Goal: Information Seeking & Learning: Learn about a topic

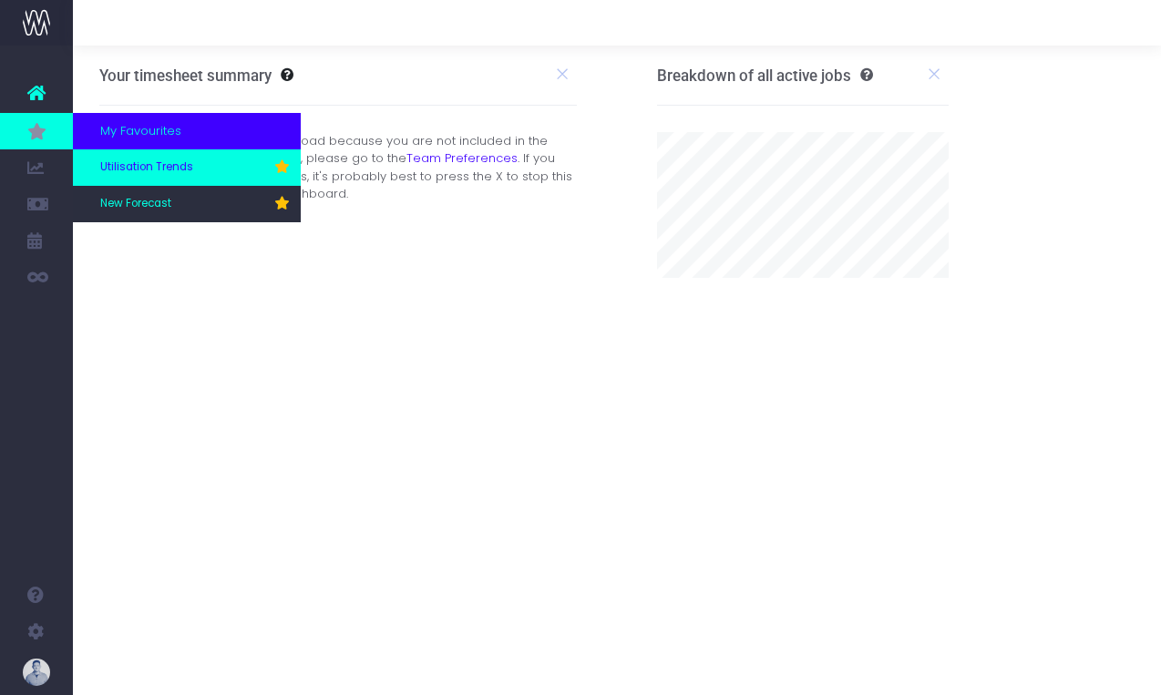
click at [173, 179] on link "Utilisation Trends" at bounding box center [187, 167] width 228 height 36
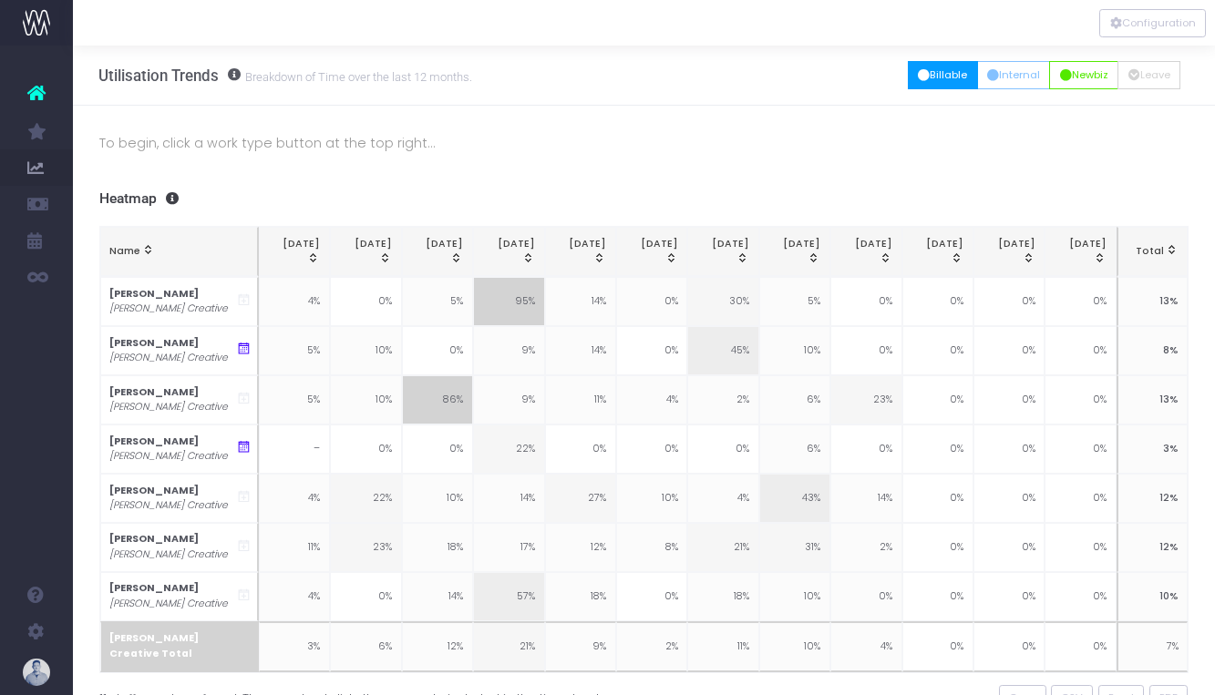
click at [922, 81] on button "Billable" at bounding box center [943, 75] width 70 height 28
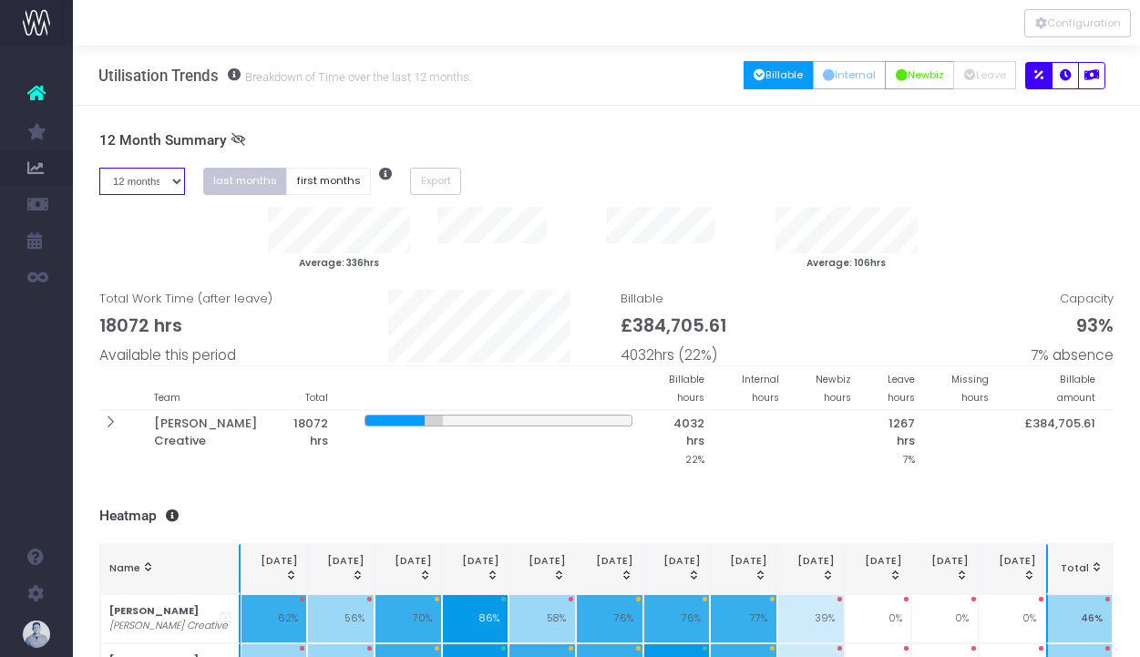
click at [151, 177] on select "1 month 2 months 3 months 4 months 5 months 6 months 7 months 8 months 9 months…" at bounding box center [142, 182] width 86 height 28
select select "eight"
click at [99, 168] on select "1 month 2 months 3 months 4 months 5 months 6 months 7 months 8 months 9 months…" at bounding box center [142, 182] width 86 height 28
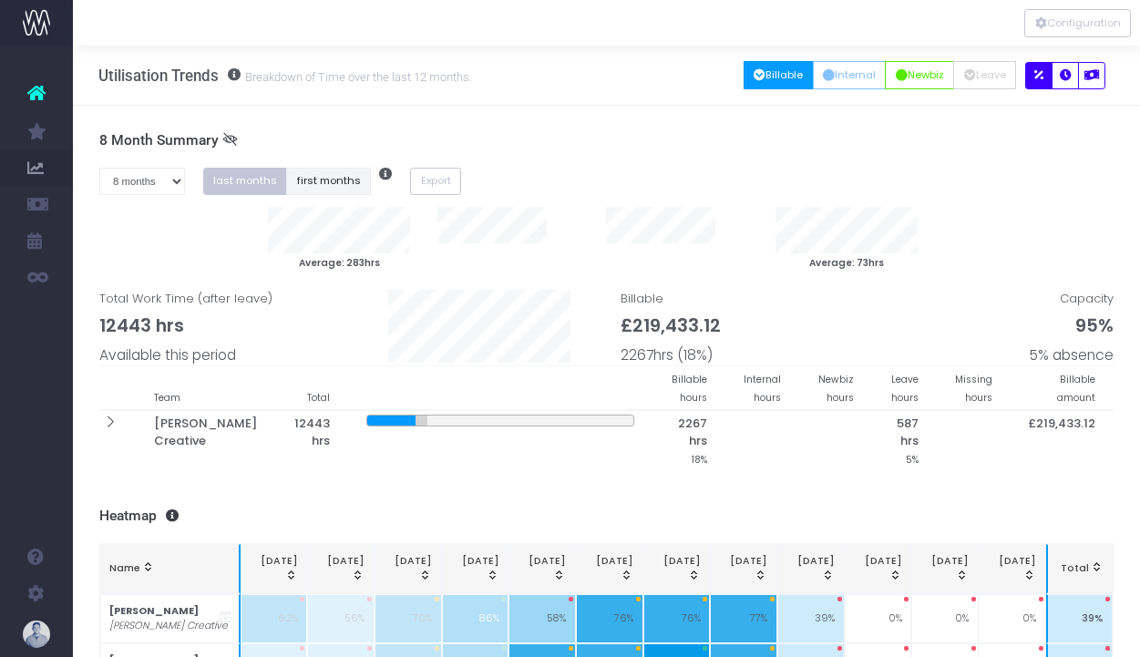
click at [332, 175] on button "first months" at bounding box center [328, 182] width 85 height 28
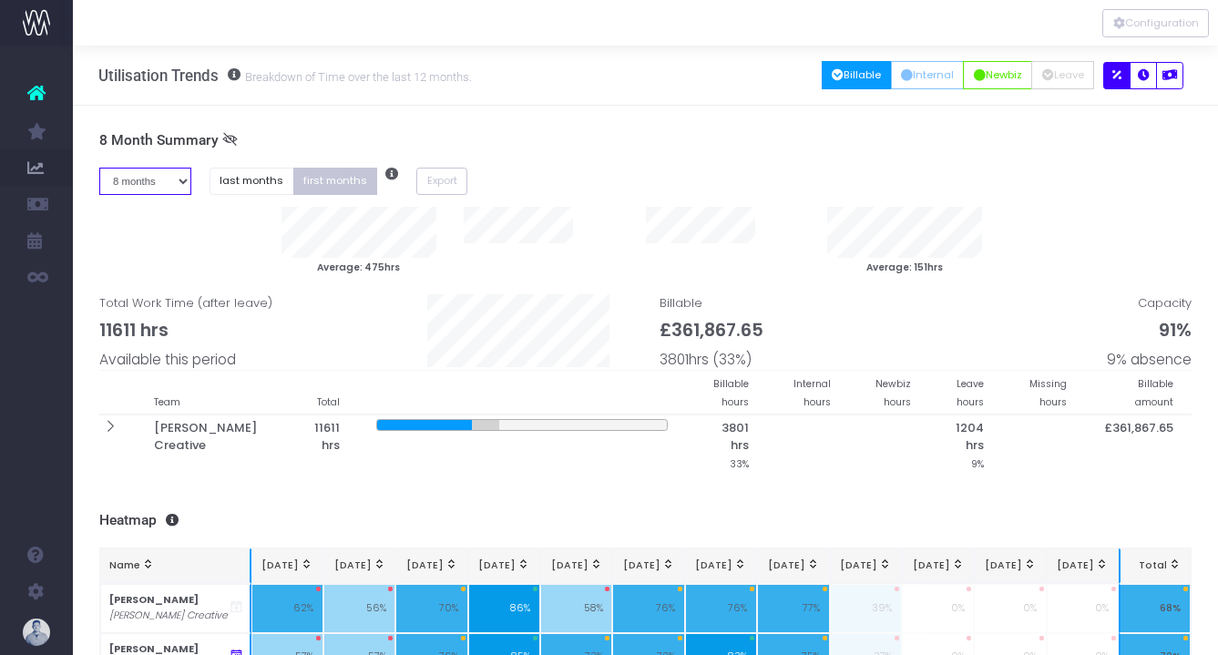
click at [159, 184] on select "1 month 2 months 3 months 4 months 5 months 6 months 7 months 8 months 9 months…" at bounding box center [145, 182] width 92 height 28
click at [1160, 11] on button "Configuration" at bounding box center [1156, 23] width 107 height 28
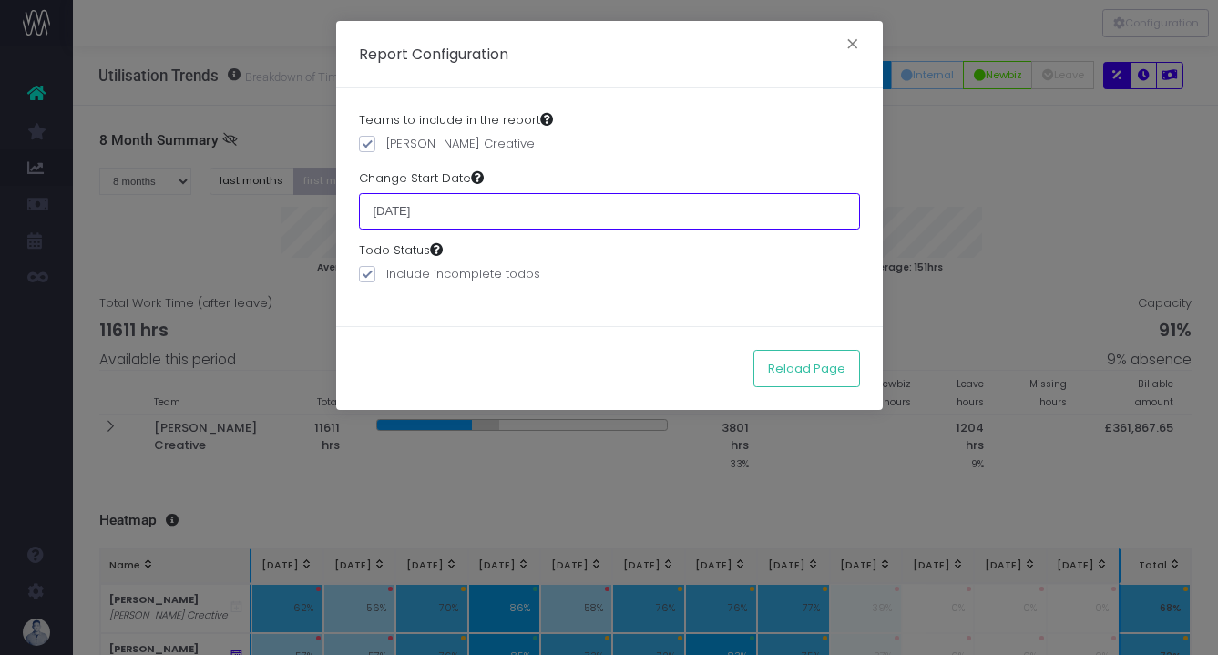
click at [425, 215] on input "01 January 2025" at bounding box center [609, 211] width 501 height 36
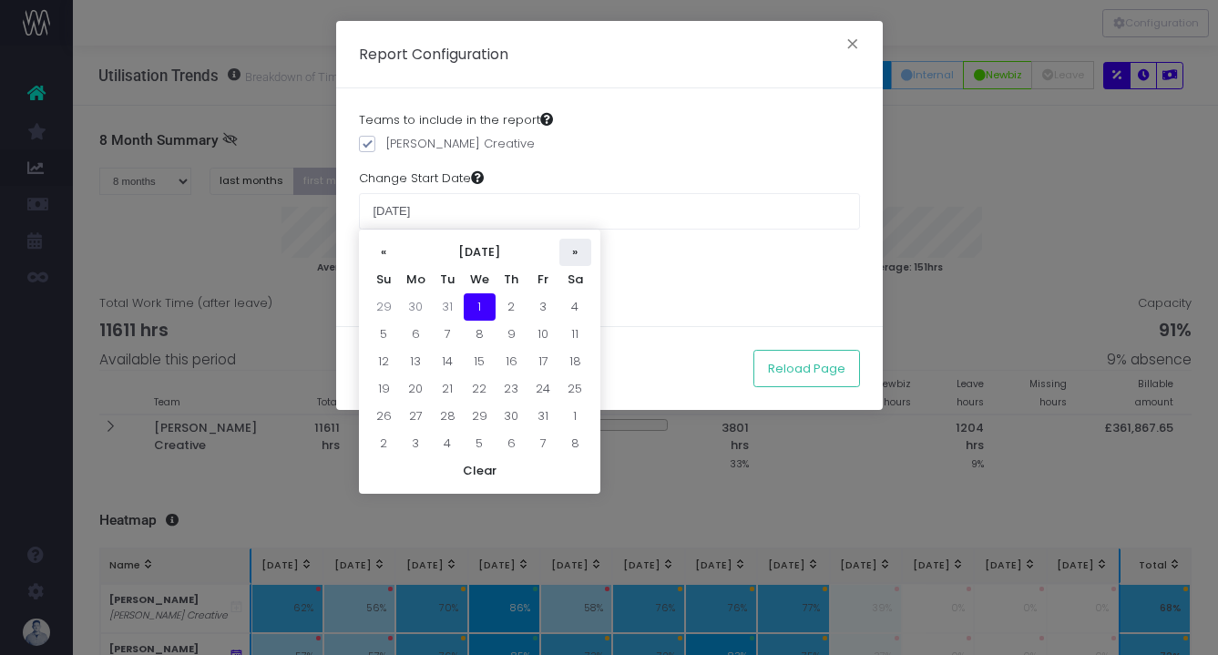
click at [577, 252] on th "»" at bounding box center [576, 252] width 32 height 27
click at [573, 301] on td "1" at bounding box center [576, 306] width 32 height 27
type input "[DATE]"
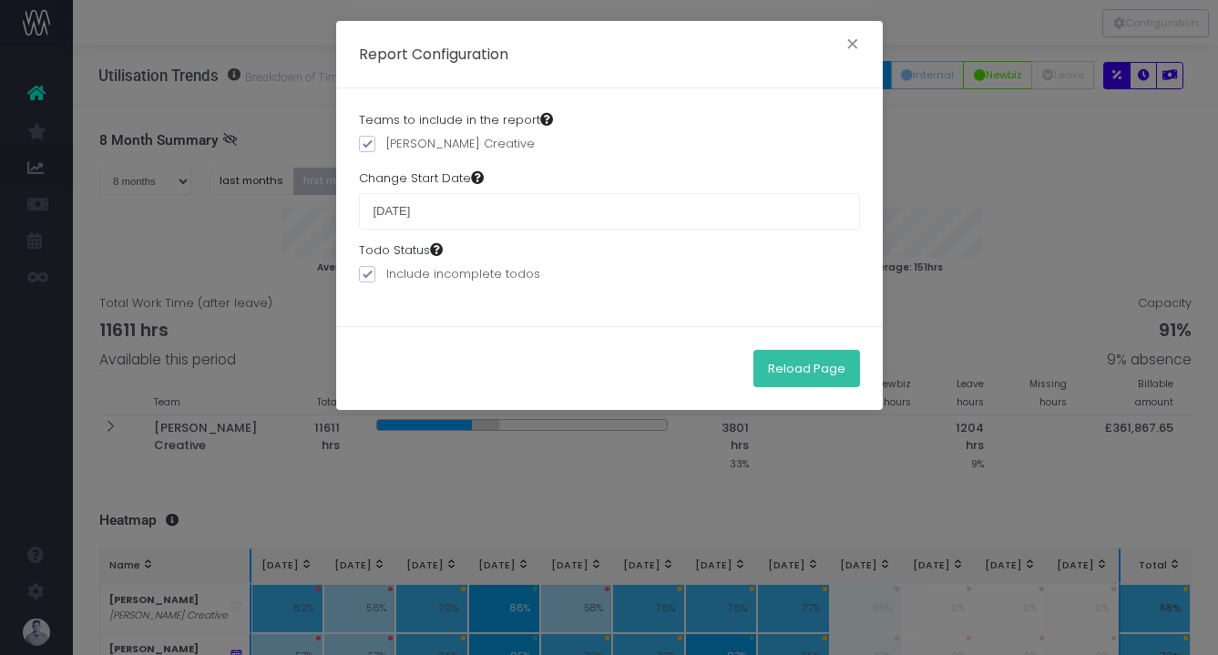
click at [772, 358] on button "Reload Page" at bounding box center [807, 368] width 107 height 36
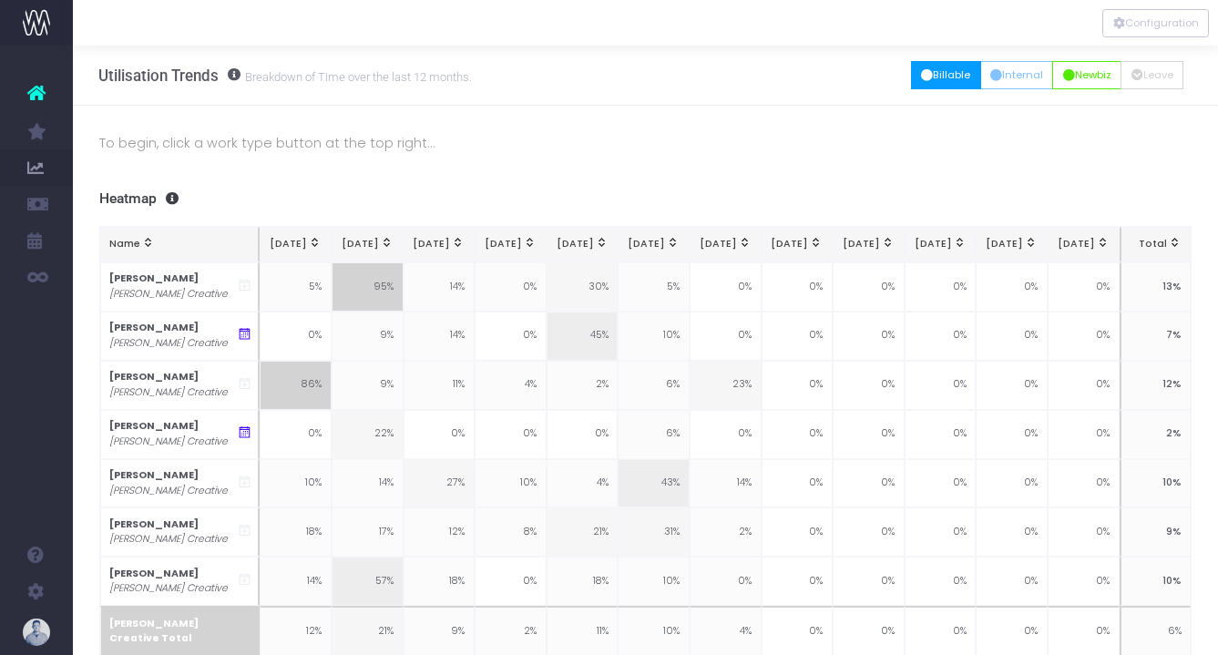
click at [924, 79] on button "Billable" at bounding box center [946, 75] width 70 height 28
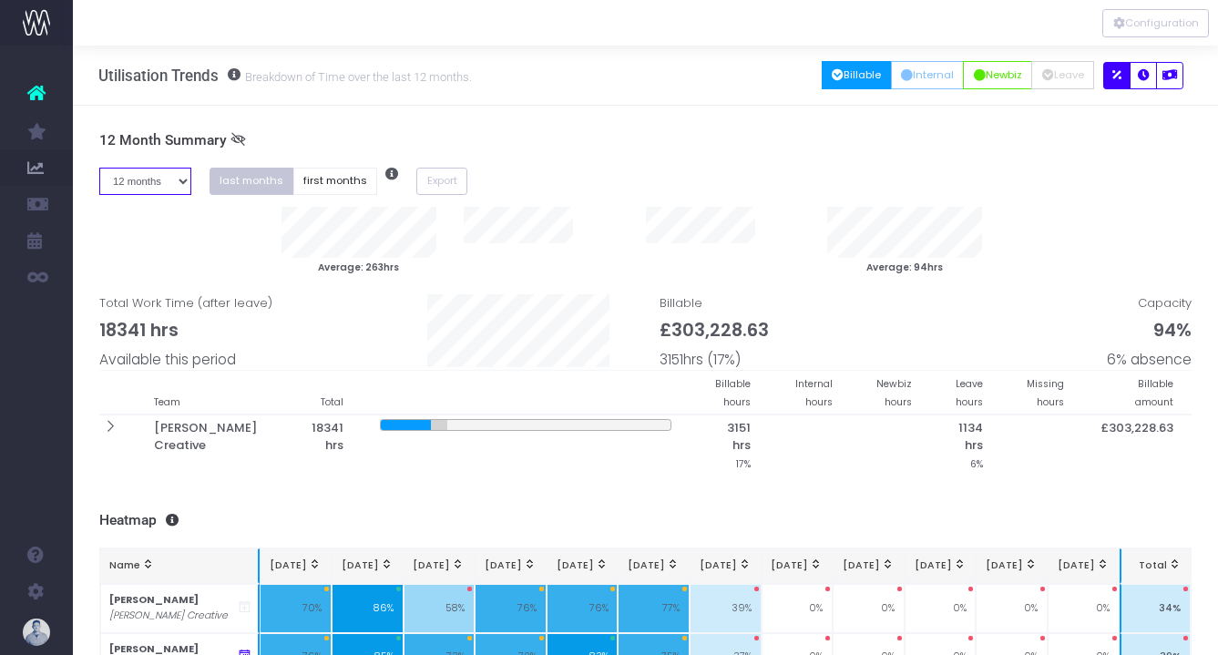
click at [170, 186] on select "1 month 2 months 3 months 4 months 5 months 6 months 7 months 8 months 9 months…" at bounding box center [145, 182] width 92 height 28
select select "six"
click at [99, 168] on select "1 month 2 months 3 months 4 months 5 months 6 months 7 months 8 months 9 months…" at bounding box center [145, 182] width 92 height 28
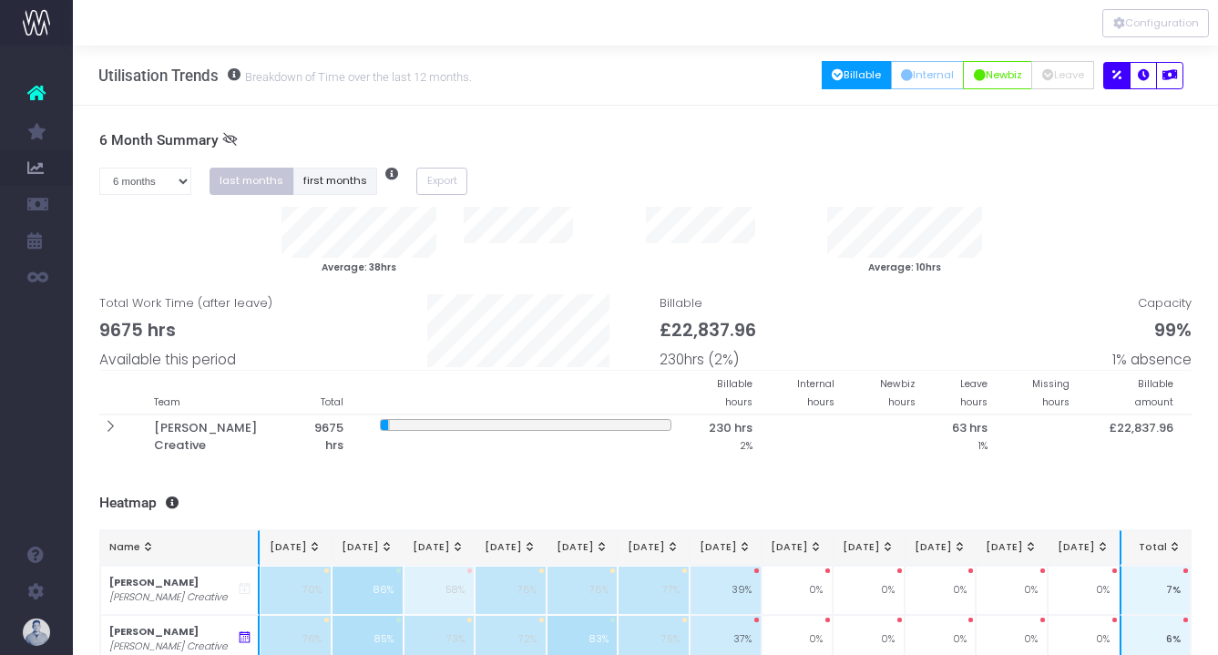
click at [318, 179] on button "first months" at bounding box center [335, 182] width 85 height 28
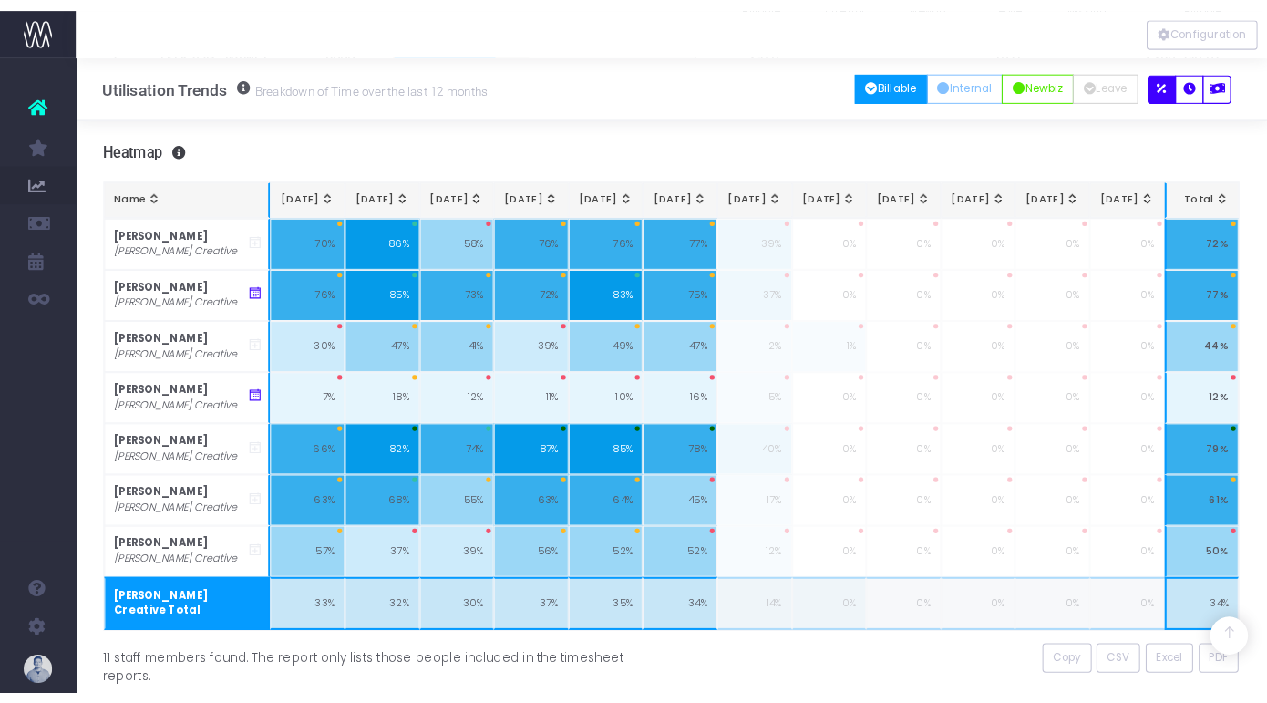
scroll to position [290, 0]
